Goal: Check status: Check status

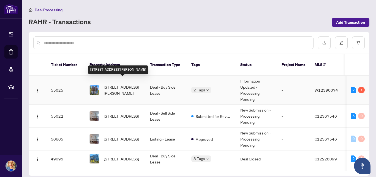
click at [124, 84] on span "[STREET_ADDRESS][PERSON_NAME]" at bounding box center [122, 90] width 37 height 12
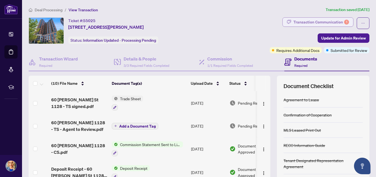
click at [332, 19] on div "Transaction Communication 1" at bounding box center [322, 22] width 56 height 9
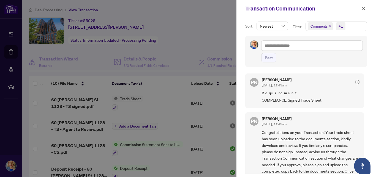
click at [355, 26] on span "Comments +1" at bounding box center [336, 26] width 61 height 9
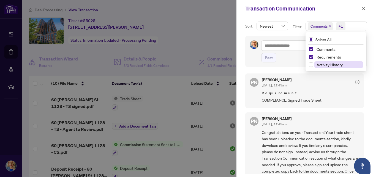
click at [317, 67] on span "Activity History" at bounding box center [330, 64] width 26 height 5
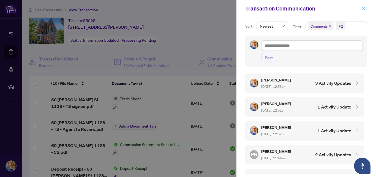
click at [363, 8] on icon "close" at bounding box center [363, 8] width 3 height 3
